Goal: Information Seeking & Learning: Understand process/instructions

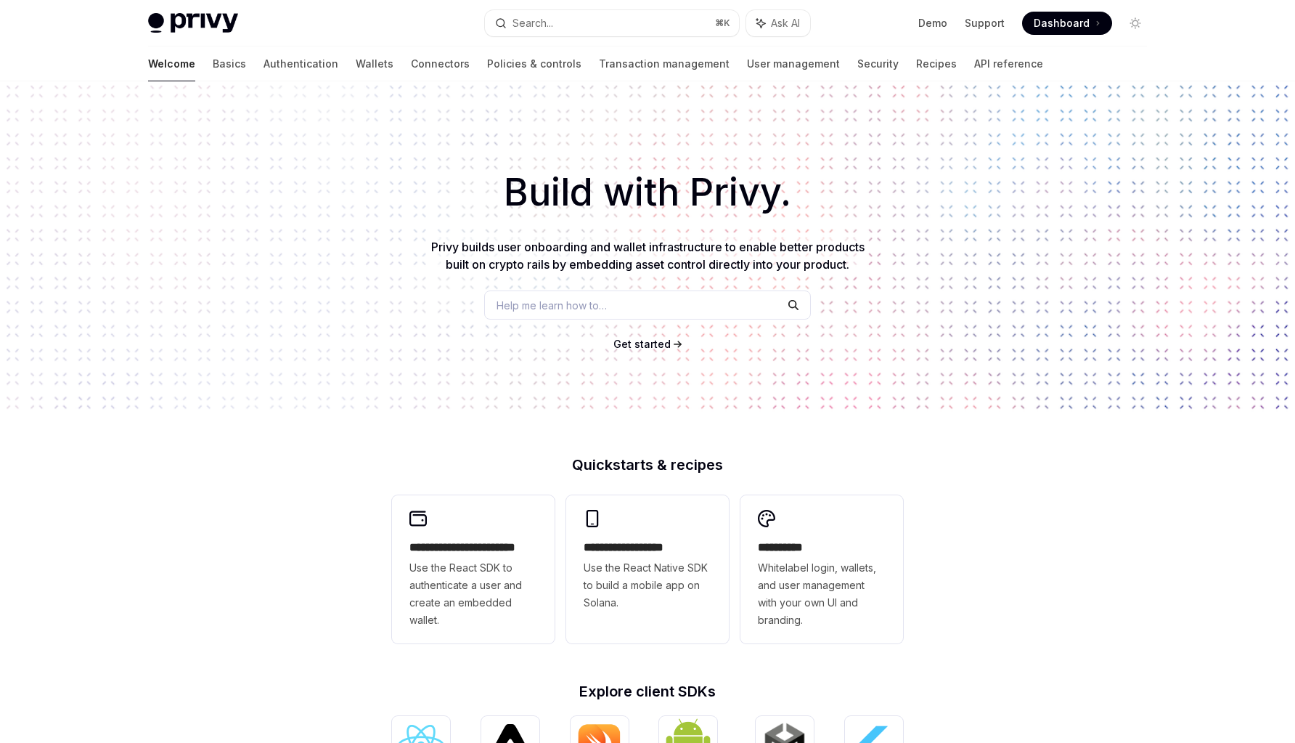
click at [623, 247] on span "Privy builds user onboarding and wallet infrastructure to enable better product…" at bounding box center [647, 256] width 433 height 32
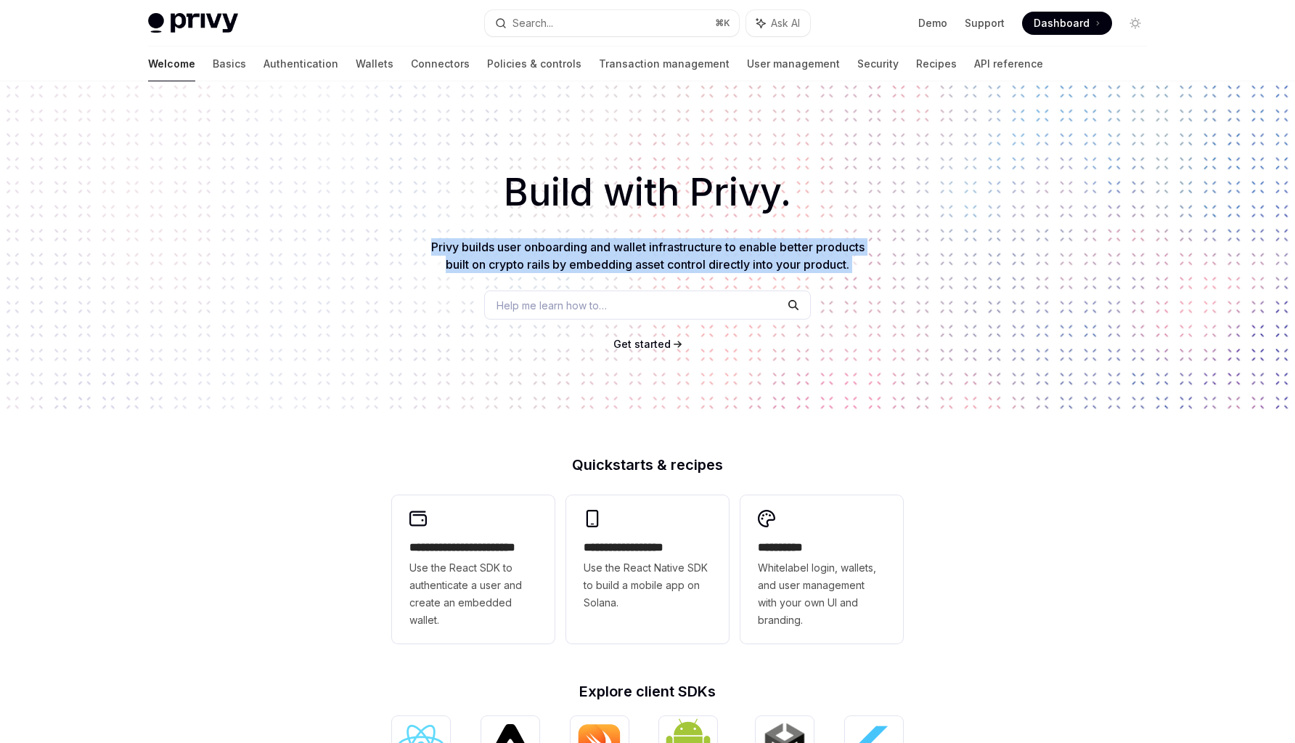
click at [623, 247] on span "Privy builds user onboarding and wallet infrastructure to enable better product…" at bounding box center [647, 256] width 433 height 32
click at [264, 67] on link "Authentication" at bounding box center [301, 63] width 75 height 35
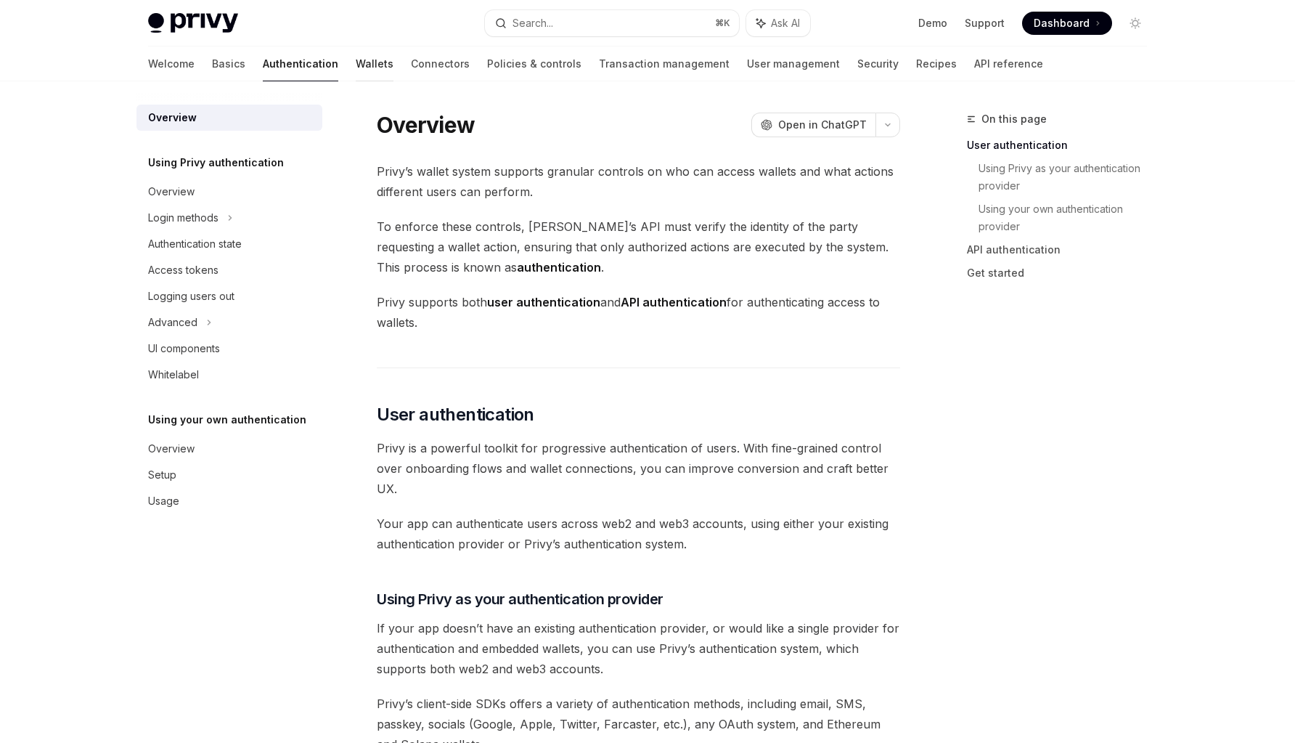
click at [356, 81] on div at bounding box center [375, 81] width 38 height 1
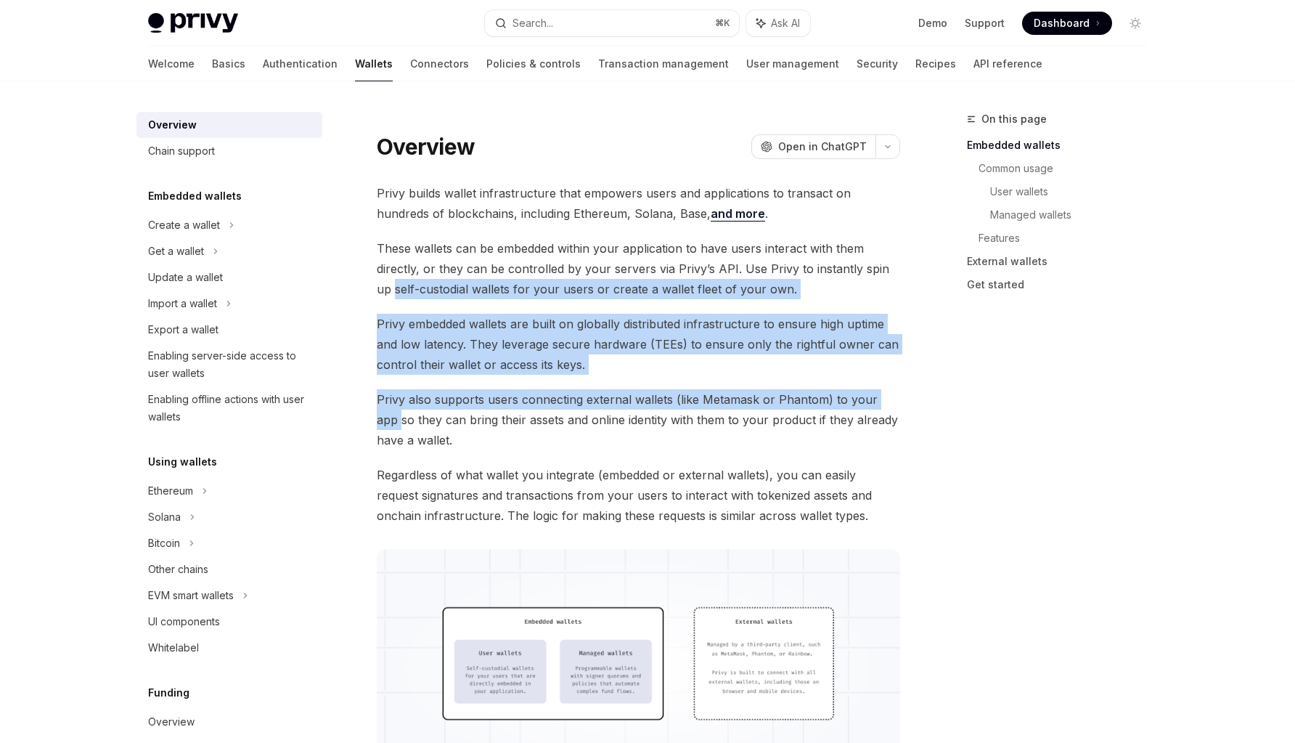
drag, startPoint x: 378, startPoint y: 287, endPoint x: 375, endPoint y: 416, distance: 129.3
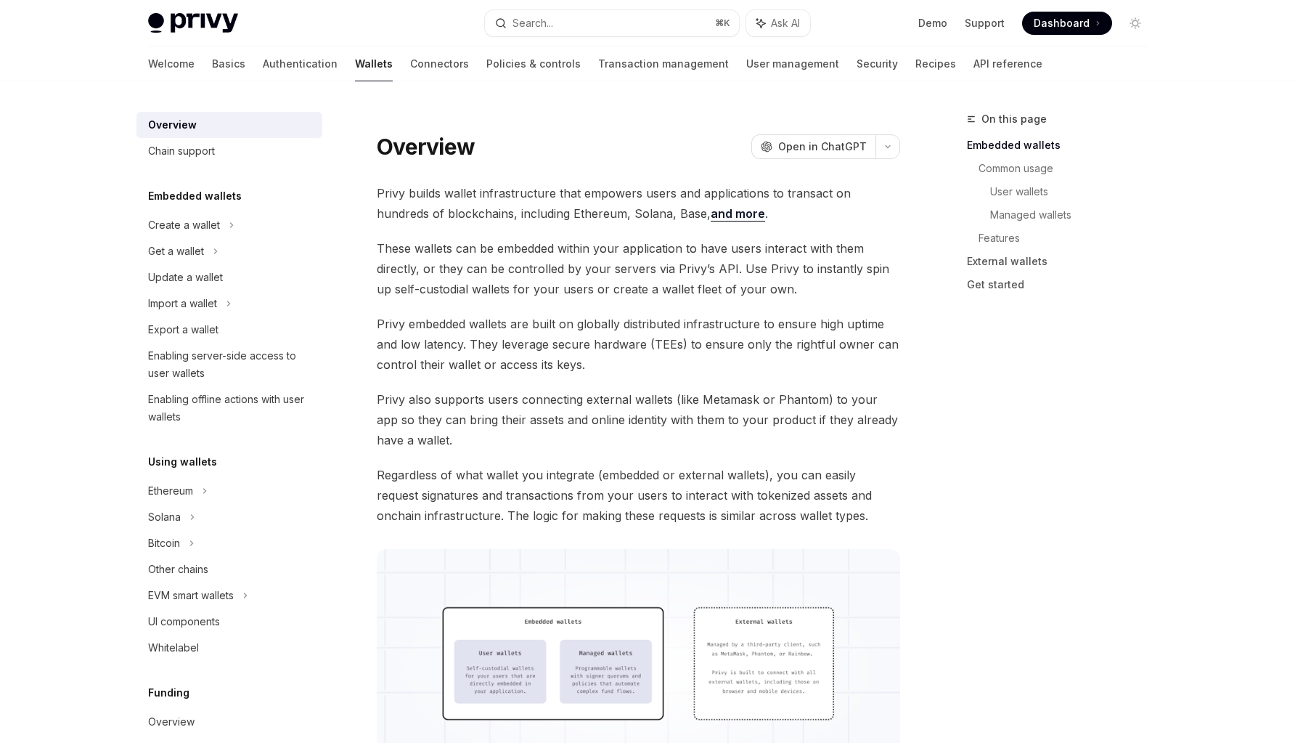
click at [379, 418] on span "Privy also supports users connecting external wallets (like Metamask or Phantom…" at bounding box center [639, 419] width 524 height 61
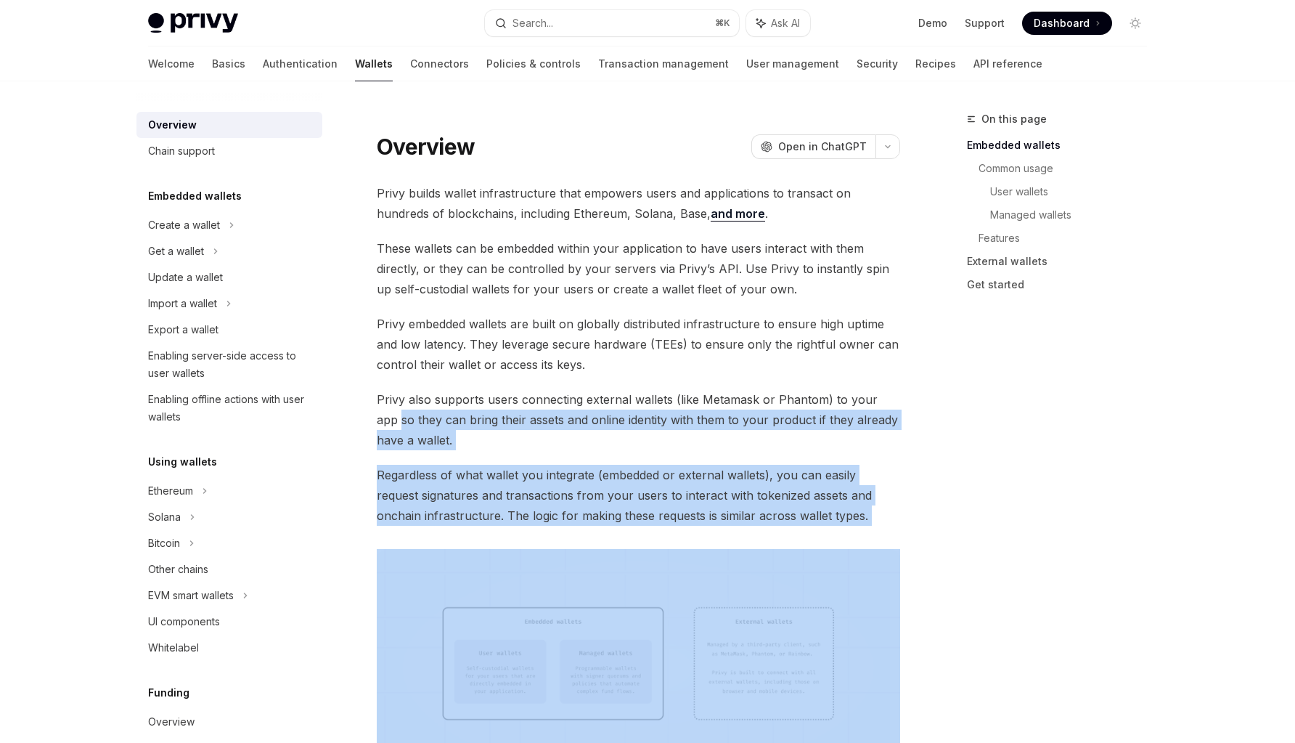
drag, startPoint x: 379, startPoint y: 418, endPoint x: 376, endPoint y: 540, distance: 122.0
drag, startPoint x: 382, startPoint y: 532, endPoint x: 369, endPoint y: 424, distance: 109.0
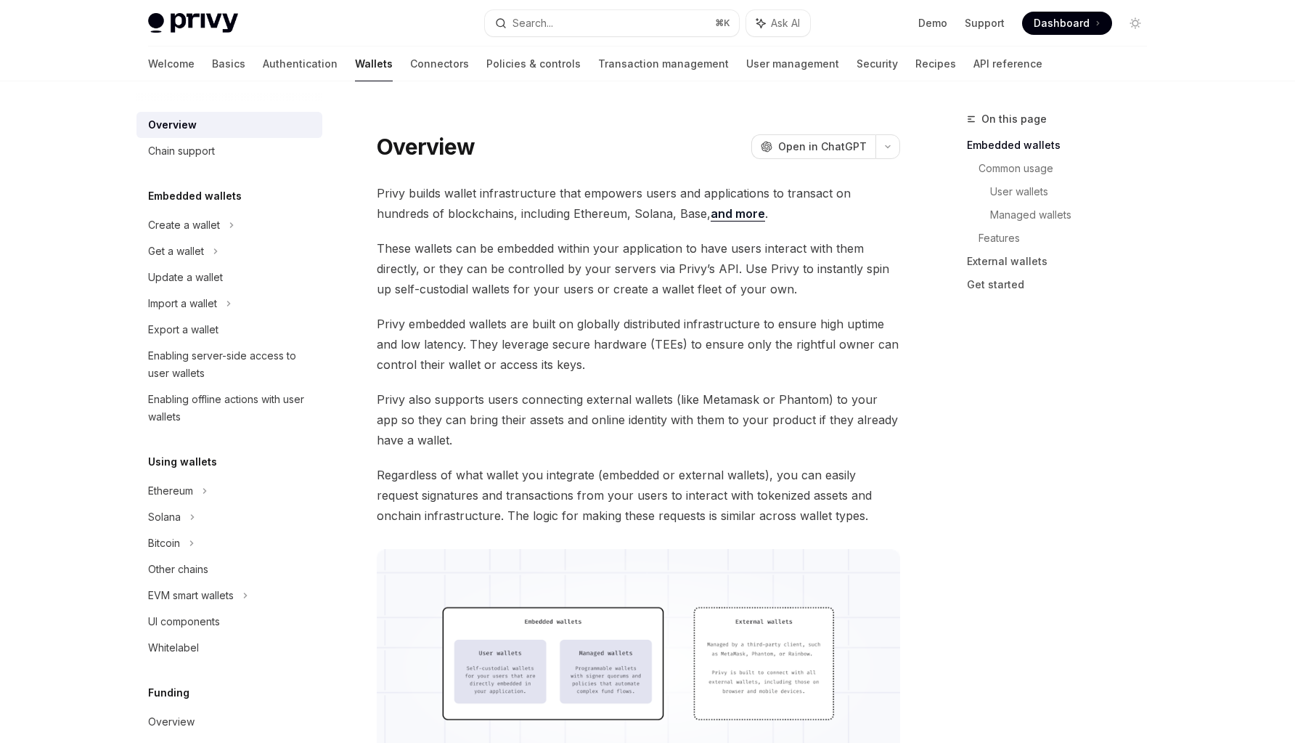
click at [377, 420] on span "Privy also supports users connecting external wallets (like Metamask or Phantom…" at bounding box center [639, 419] width 524 height 61
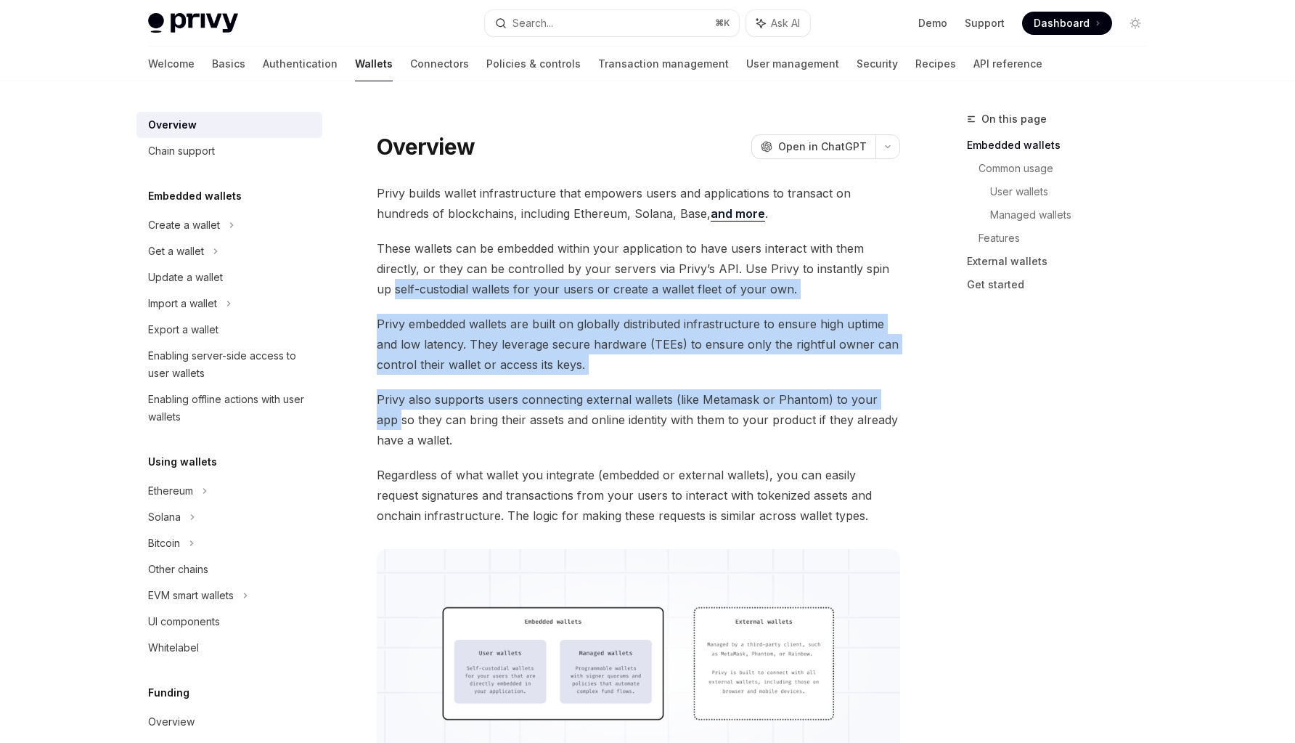
drag, startPoint x: 377, startPoint y: 420, endPoint x: 378, endPoint y: 290, distance: 130.0
click at [378, 290] on span "These wallets can be embedded within your application to have users interact wi…" at bounding box center [639, 268] width 524 height 61
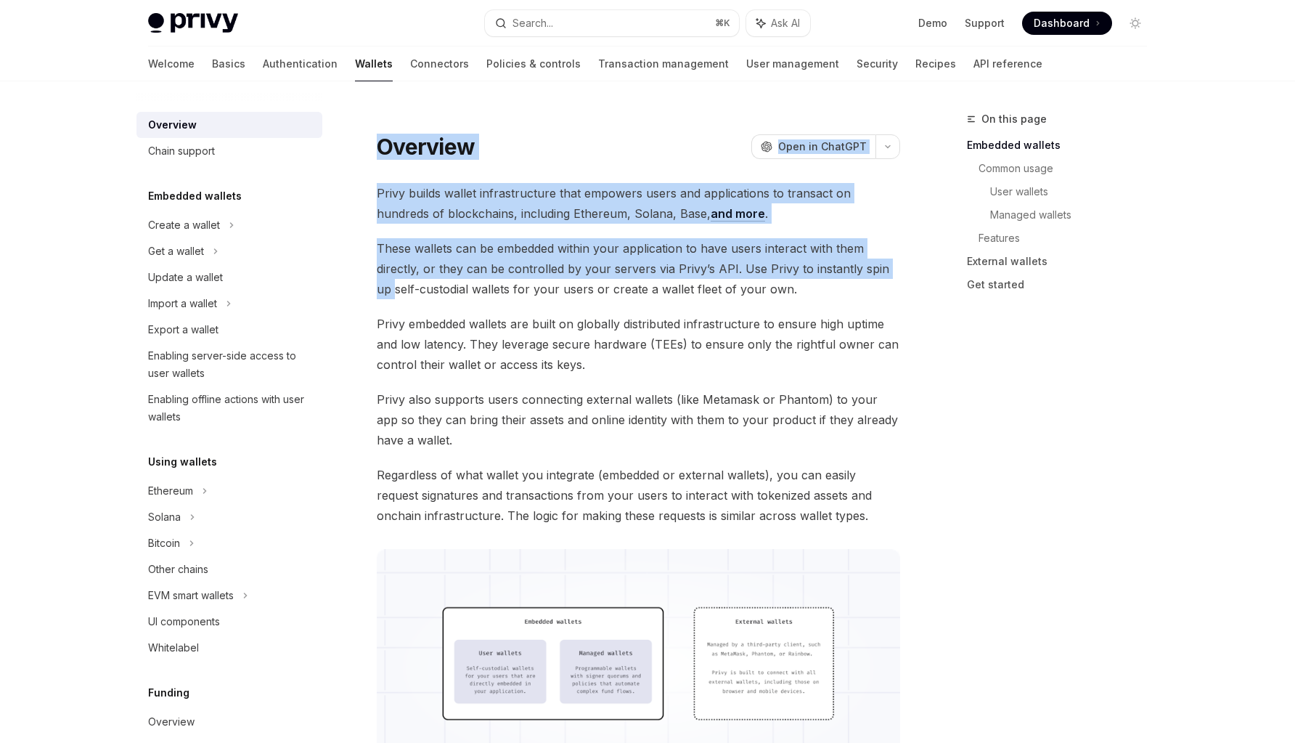
drag, startPoint x: 378, startPoint y: 290, endPoint x: 375, endPoint y: 150, distance: 140.9
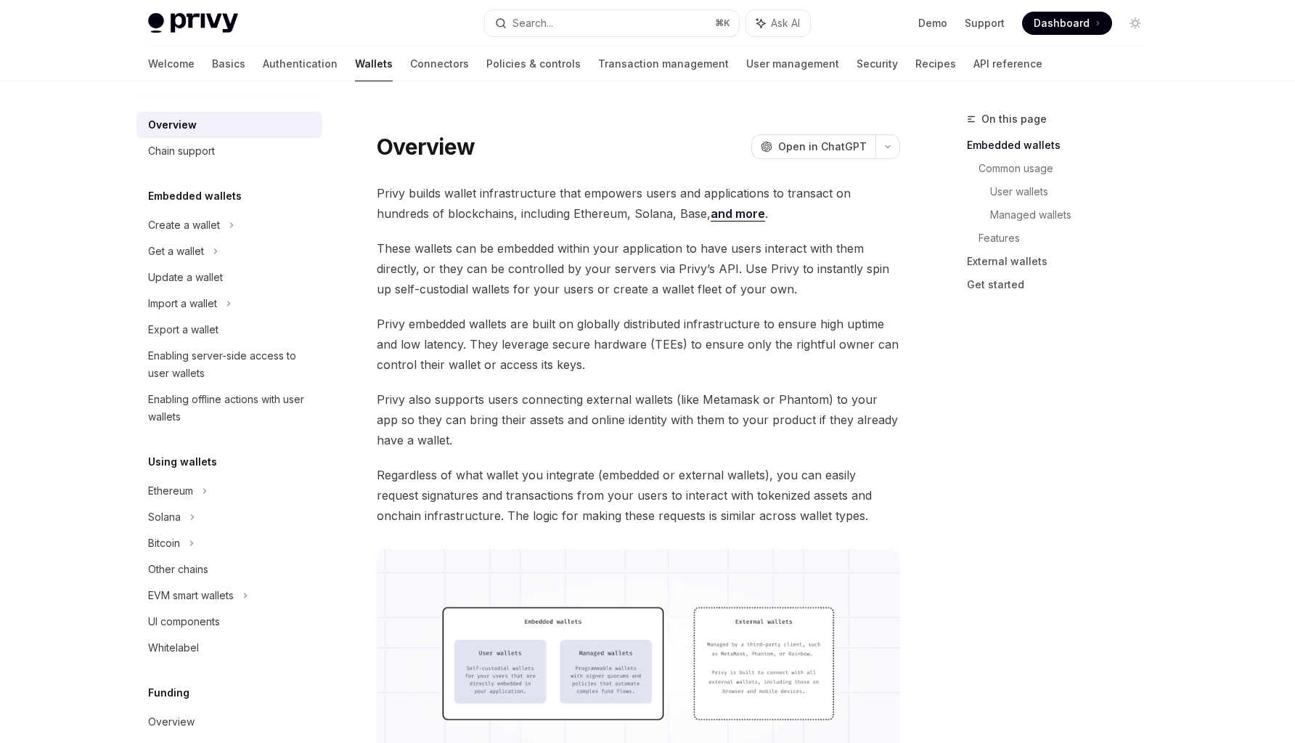
click at [392, 259] on span "These wallets can be embedded within your application to have users interact wi…" at bounding box center [639, 268] width 524 height 61
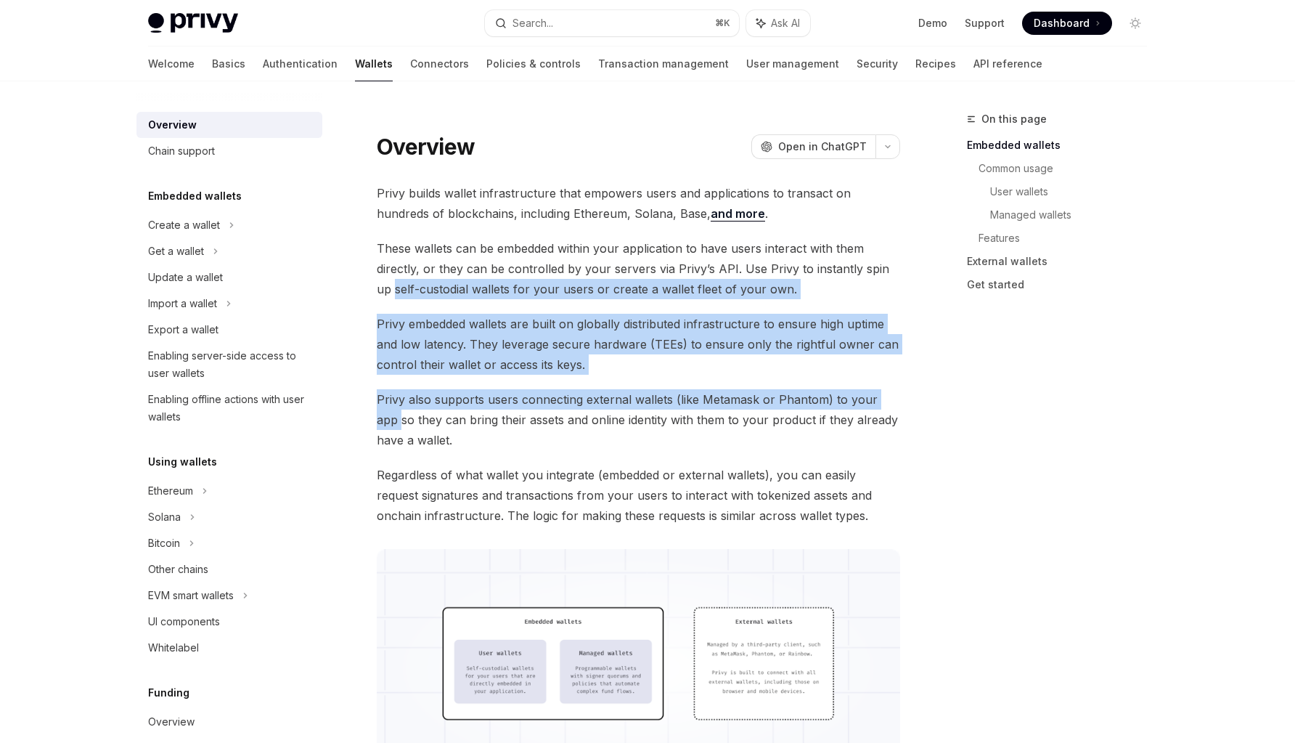
drag, startPoint x: 374, startPoint y: 291, endPoint x: 369, endPoint y: 415, distance: 124.3
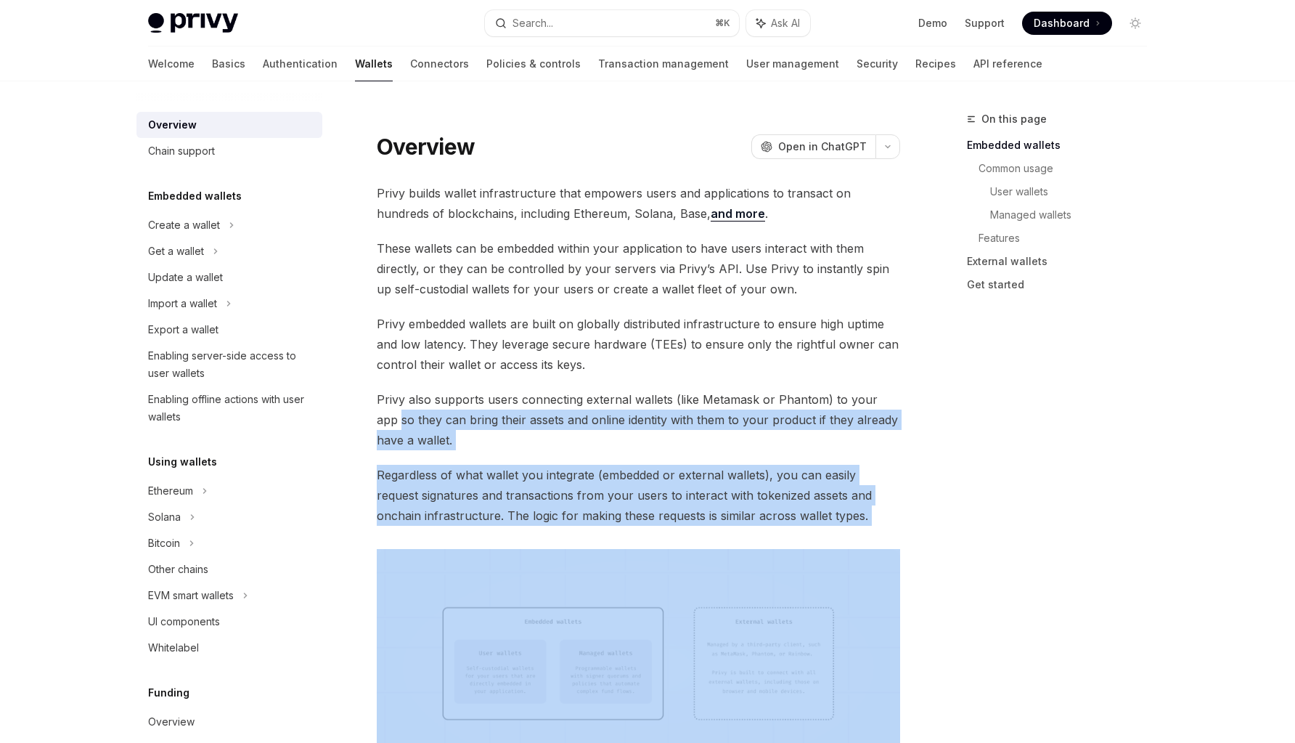
drag, startPoint x: 379, startPoint y: 418, endPoint x: 378, endPoint y: 544, distance: 126.3
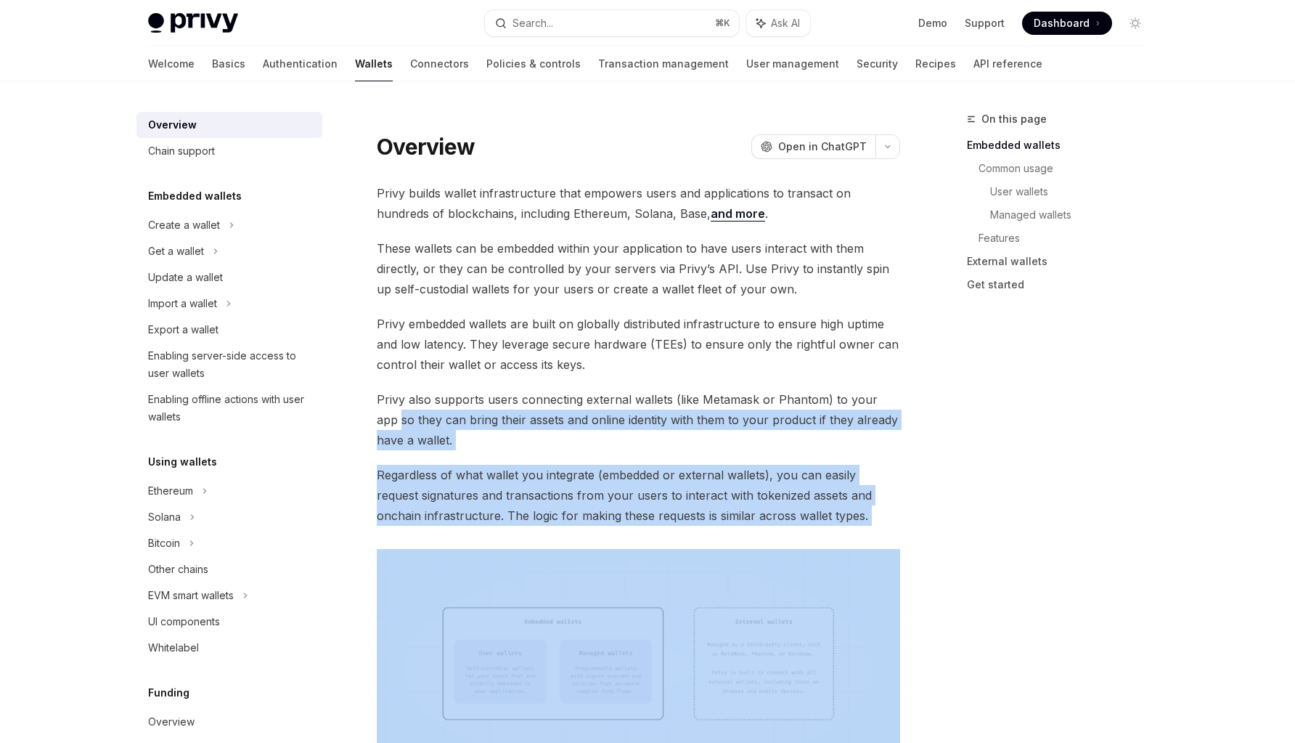
drag, startPoint x: 384, startPoint y: 534, endPoint x: 379, endPoint y: 419, distance: 115.6
click at [406, 430] on span "Privy also supports users connecting external wallets (like Metamask or Phantom…" at bounding box center [639, 419] width 524 height 61
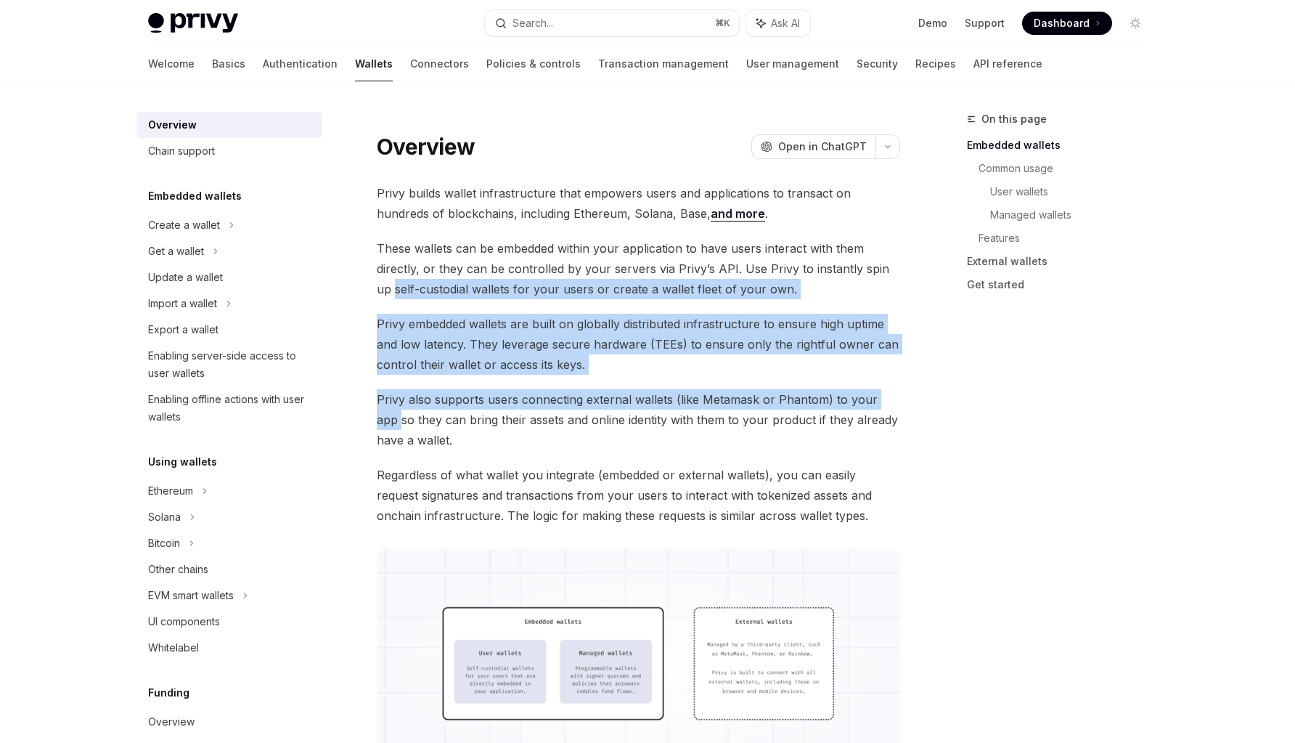
drag, startPoint x: 377, startPoint y: 420, endPoint x: 370, endPoint y: 292, distance: 128.7
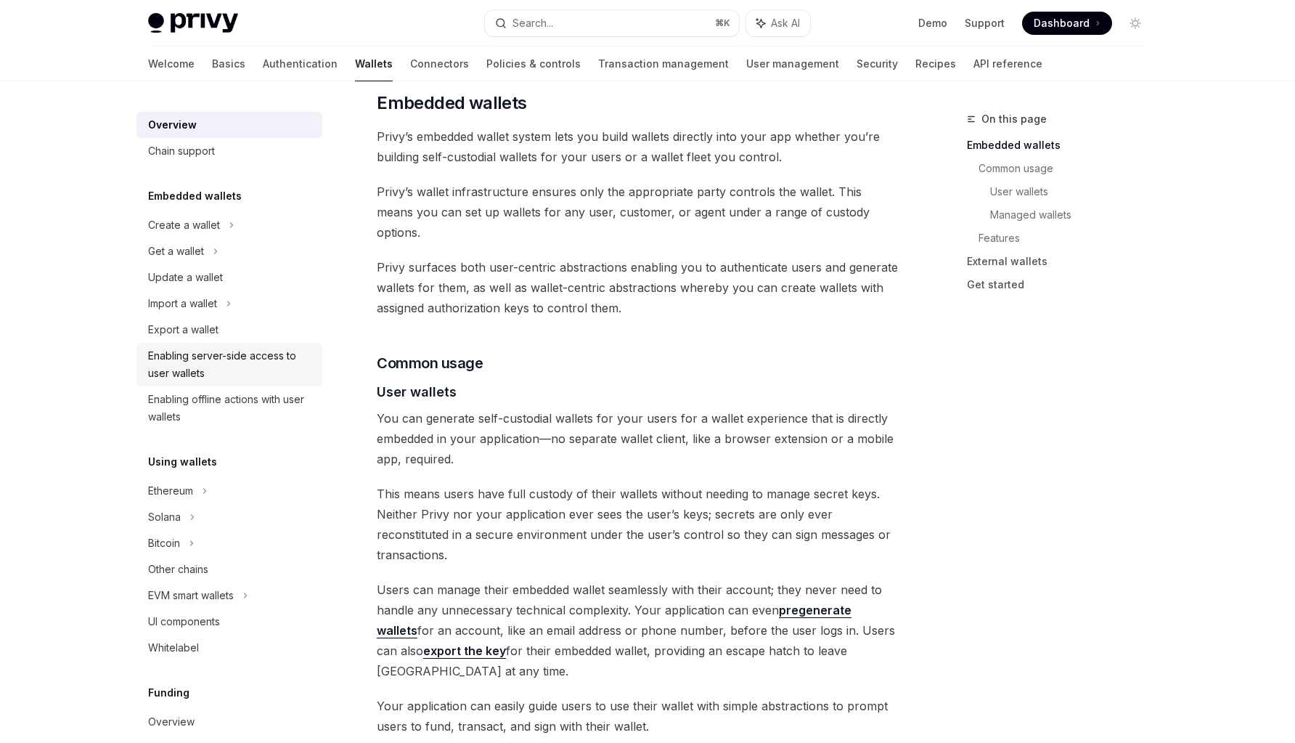
click at [189, 378] on div "Enabling server-side access to user wallets" at bounding box center [231, 364] width 166 height 35
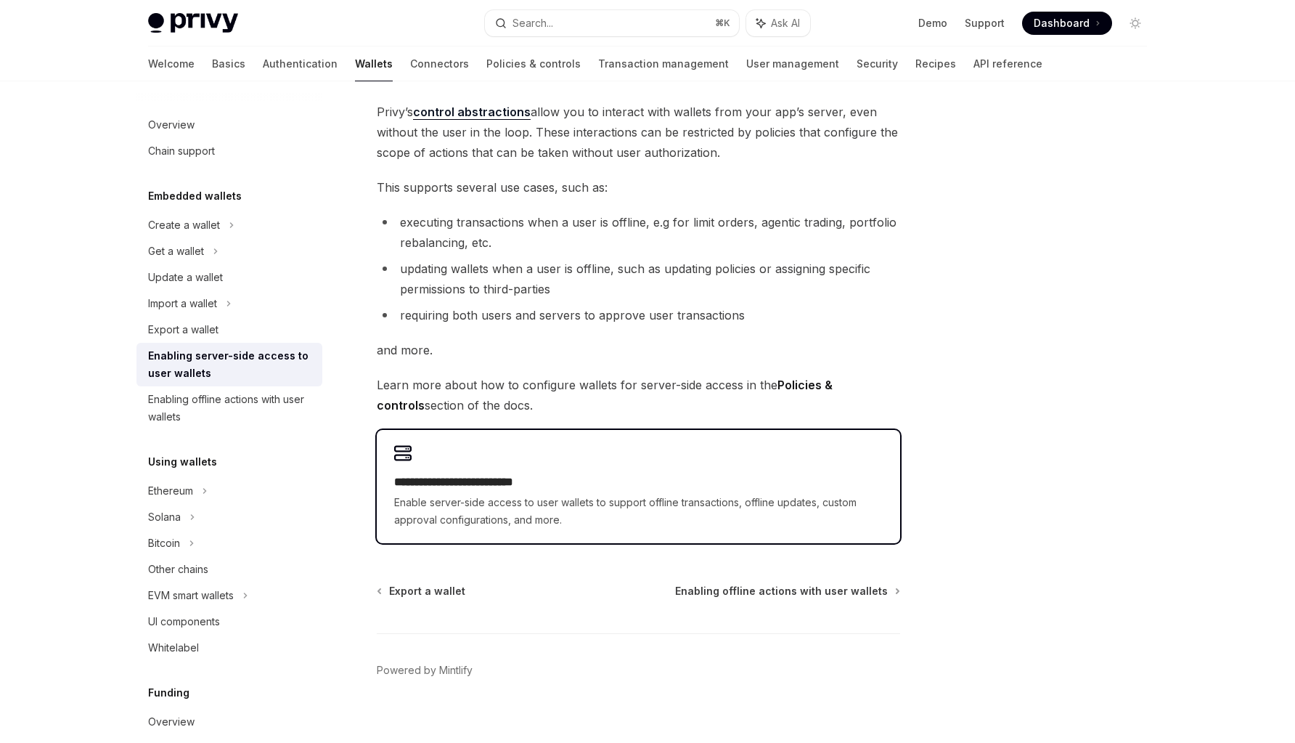
scroll to position [123, 0]
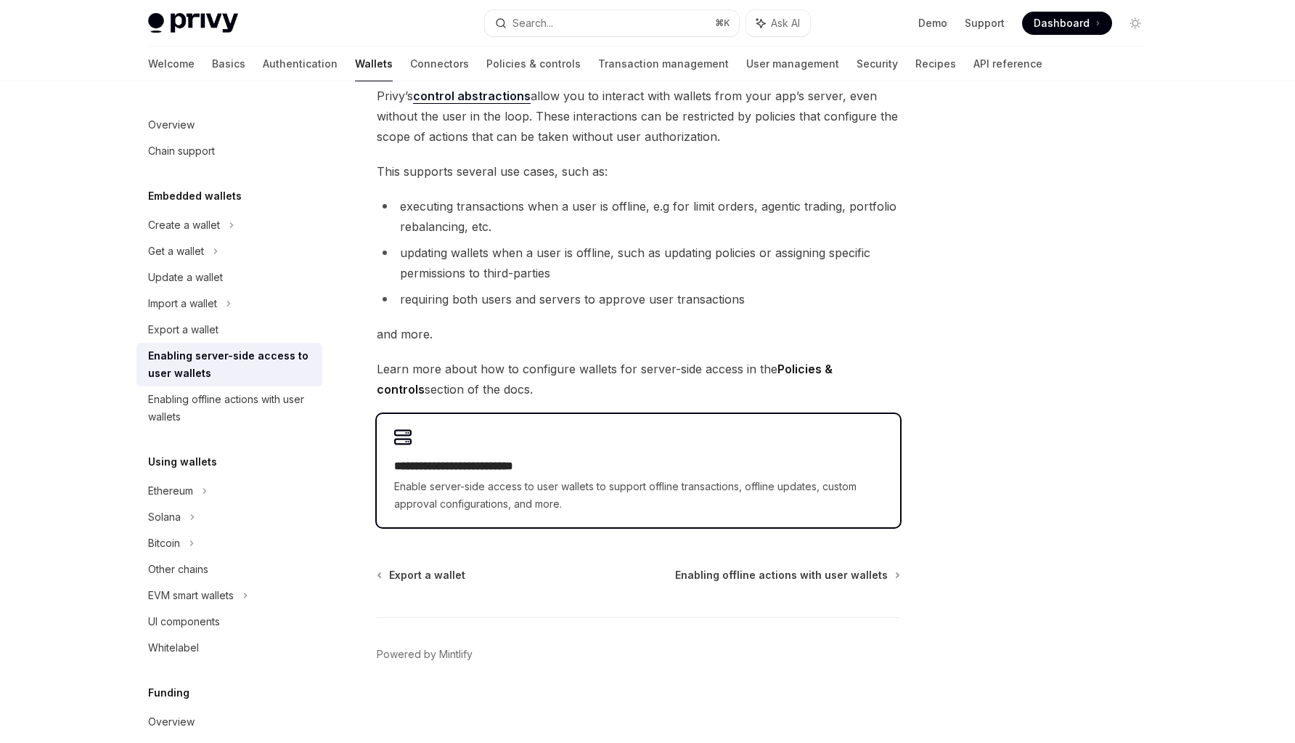
click at [524, 471] on h2 "**********" at bounding box center [638, 465] width 489 height 17
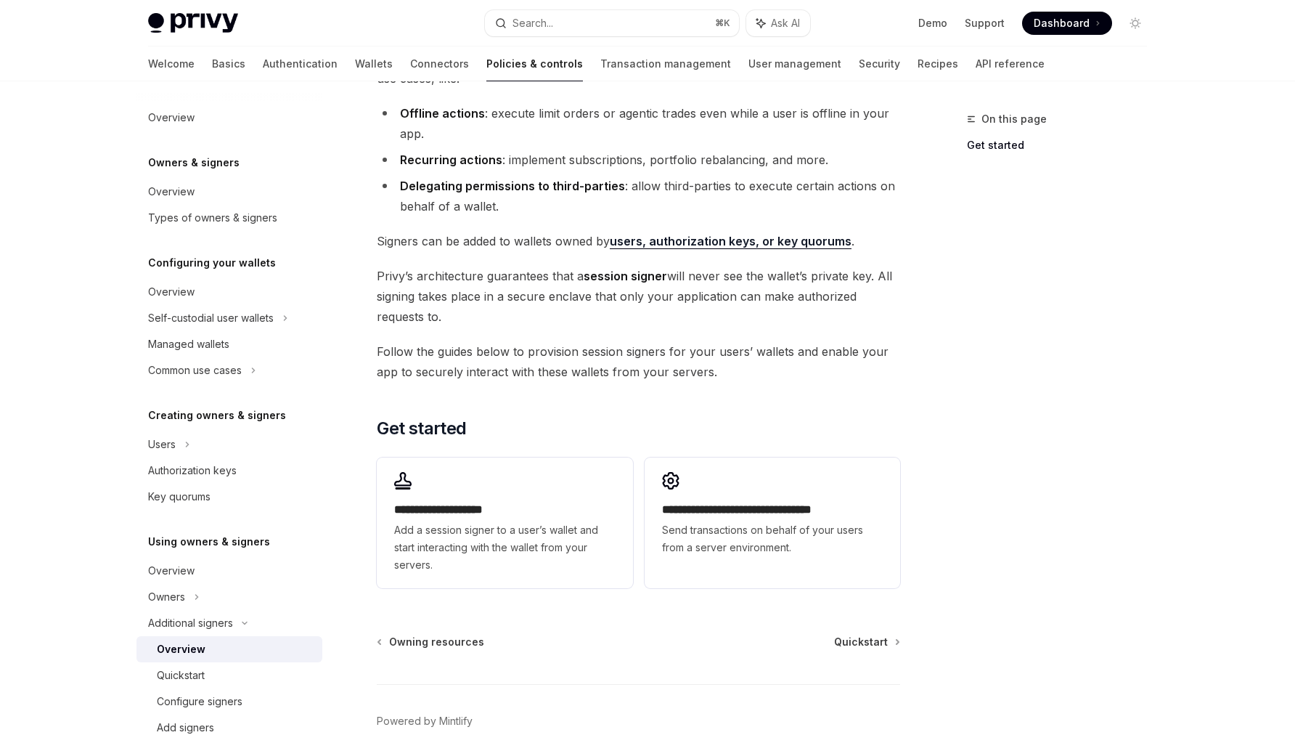
scroll to position [171, 0]
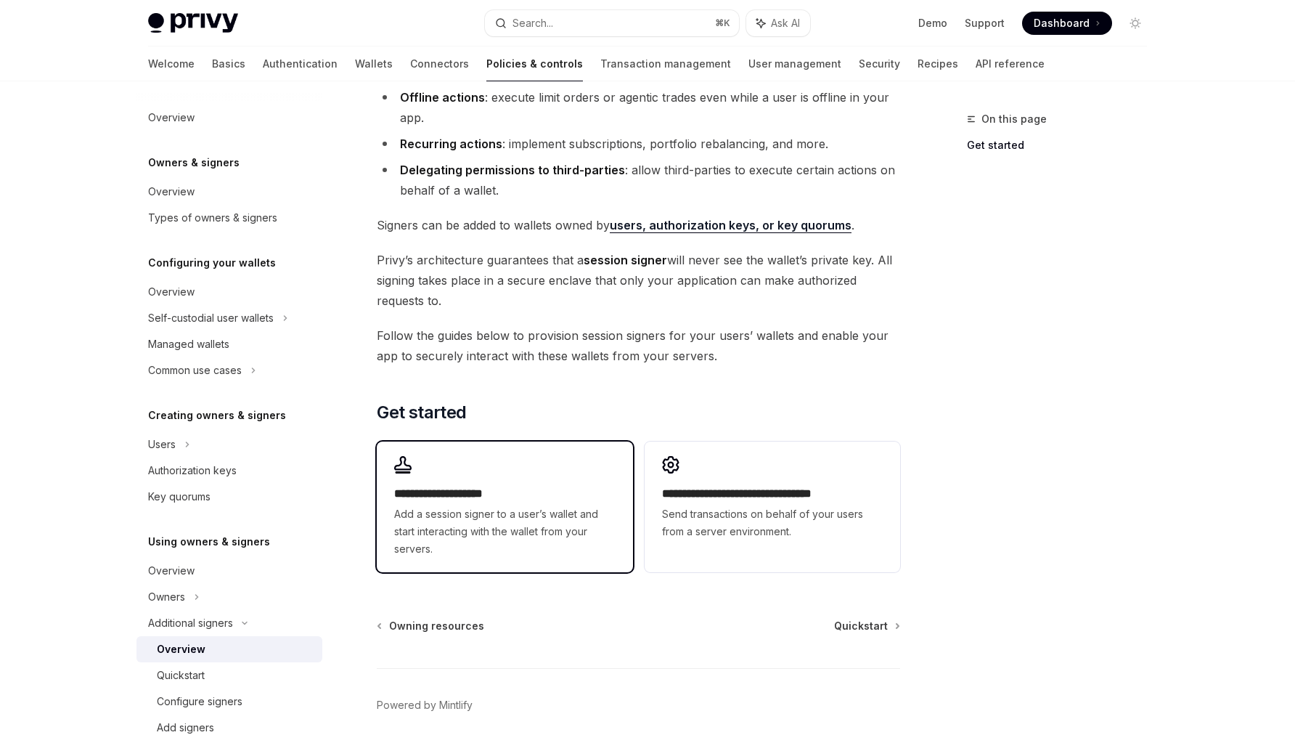
click at [516, 481] on div "**********" at bounding box center [505, 506] width 256 height 131
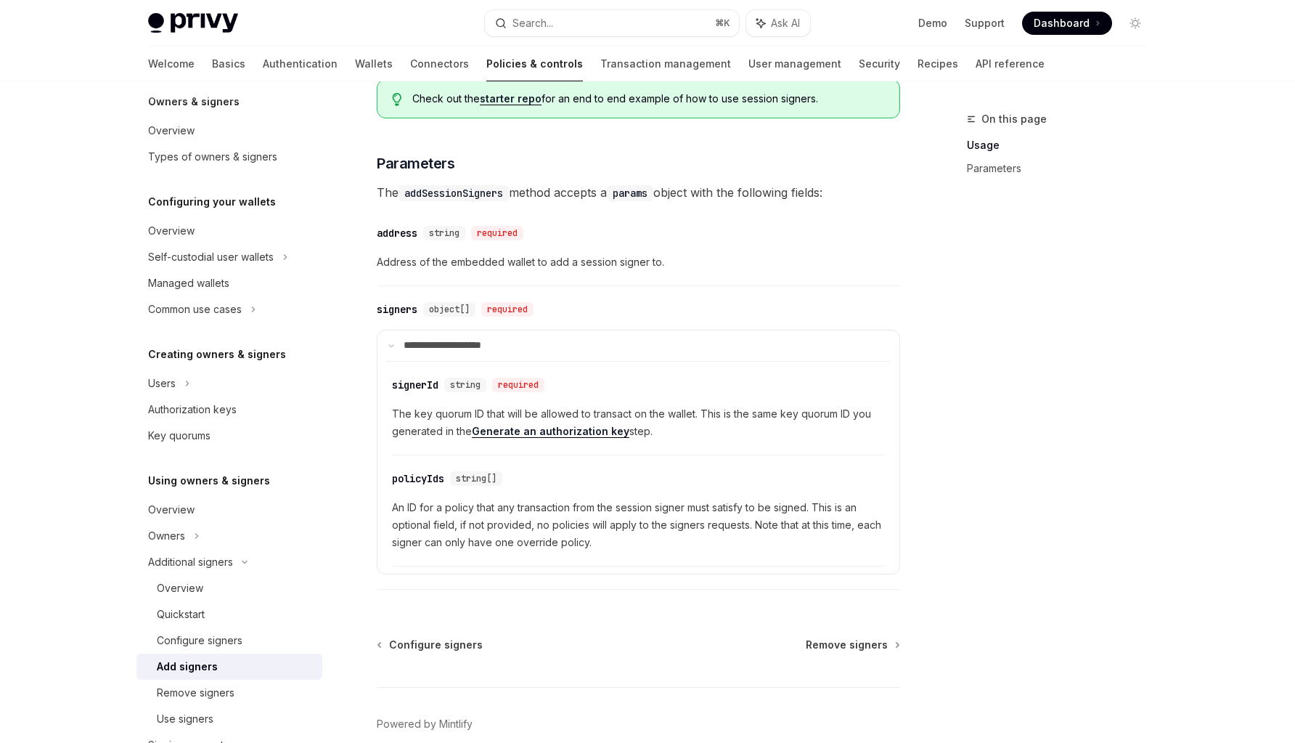
scroll to position [64, 0]
click at [221, 412] on div "Authorization keys" at bounding box center [192, 406] width 89 height 17
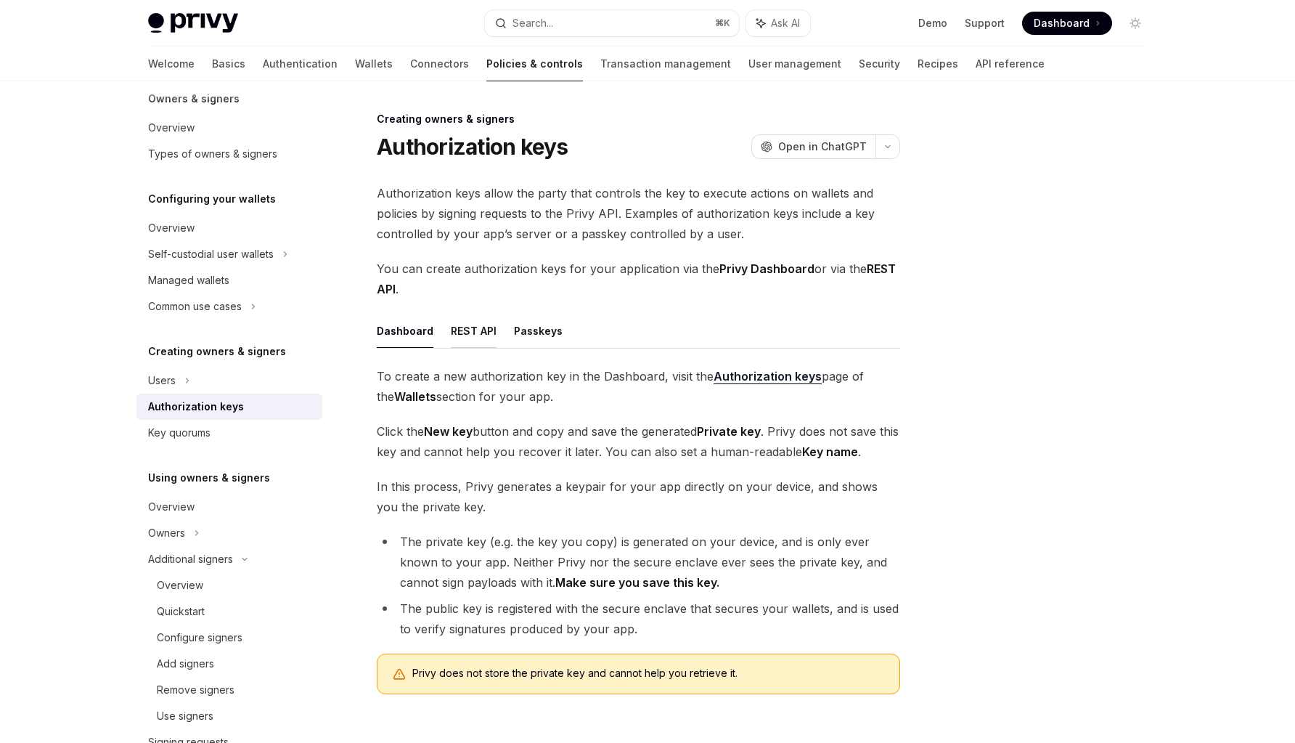
click at [468, 331] on button "REST API" at bounding box center [474, 331] width 46 height 34
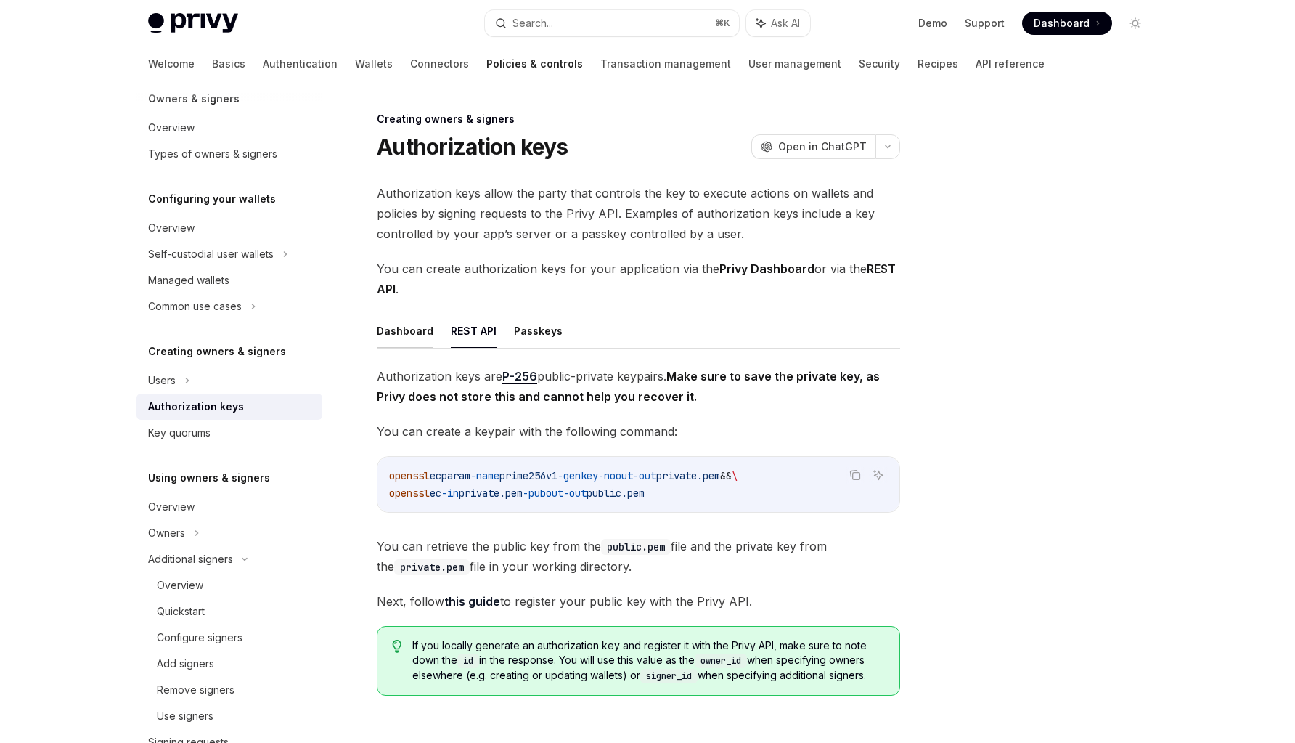
click at [411, 331] on button "Dashboard" at bounding box center [405, 331] width 57 height 34
type textarea "*"
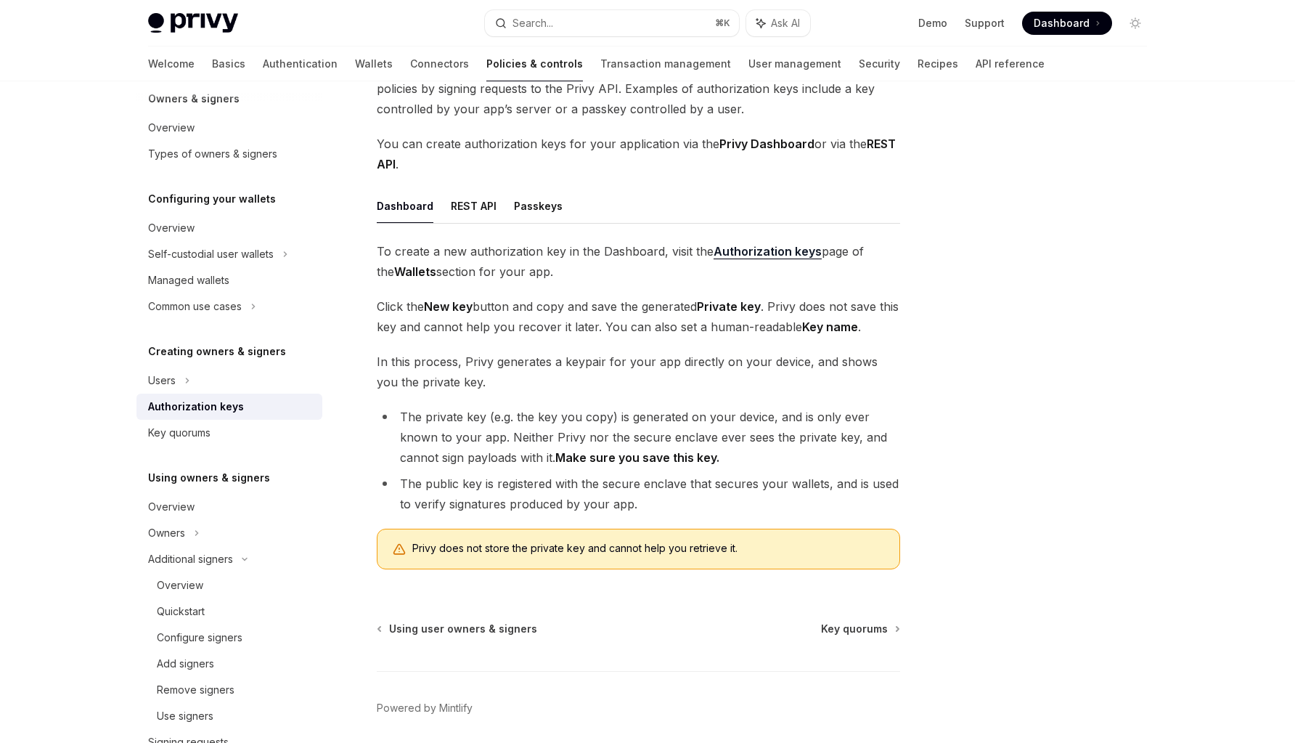
scroll to position [131, 0]
